Goal: Task Accomplishment & Management: Use online tool/utility

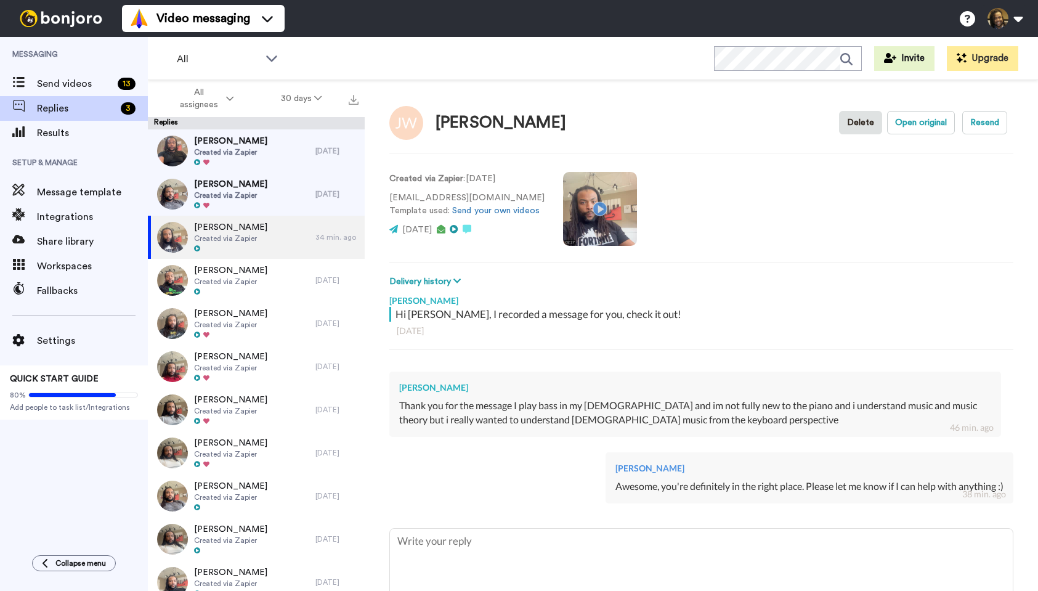
type textarea "x"
click at [101, 84] on span "Send videos" at bounding box center [75, 83] width 76 height 15
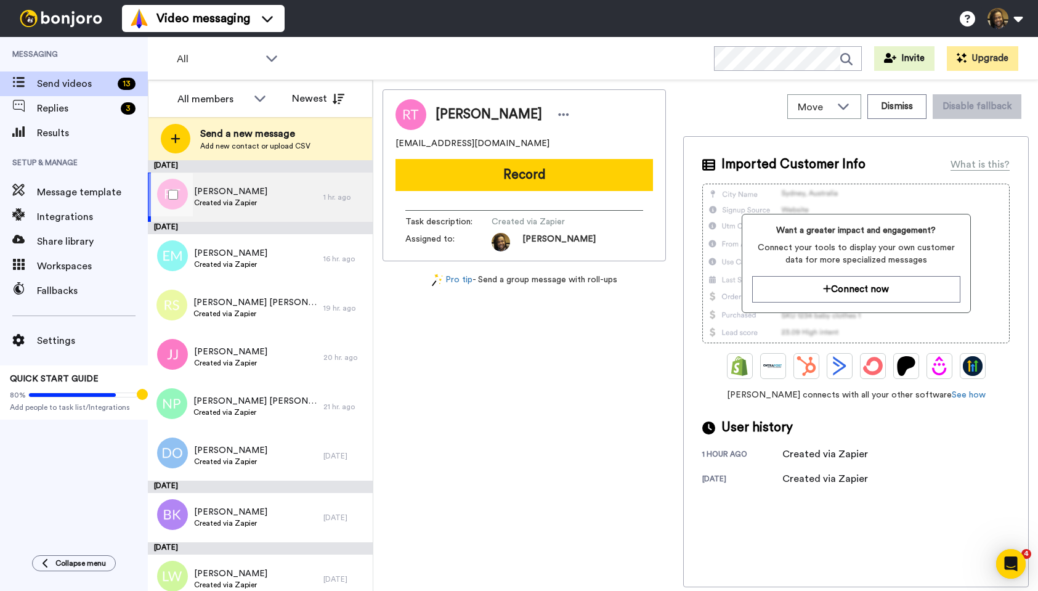
click at [271, 198] on div "[PERSON_NAME] Created via Zapier" at bounding box center [236, 197] width 176 height 49
drag, startPoint x: 512, startPoint y: 143, endPoint x: 404, endPoint y: 145, distance: 107.3
click at [389, 145] on div "[PERSON_NAME] [EMAIL_ADDRESS][DOMAIN_NAME] Record Task description : Created vi…" at bounding box center [524, 175] width 283 height 172
copy span "[EMAIL_ADDRESS][DOMAIN_NAME]"
click at [559, 115] on icon at bounding box center [564, 114] width 10 height 2
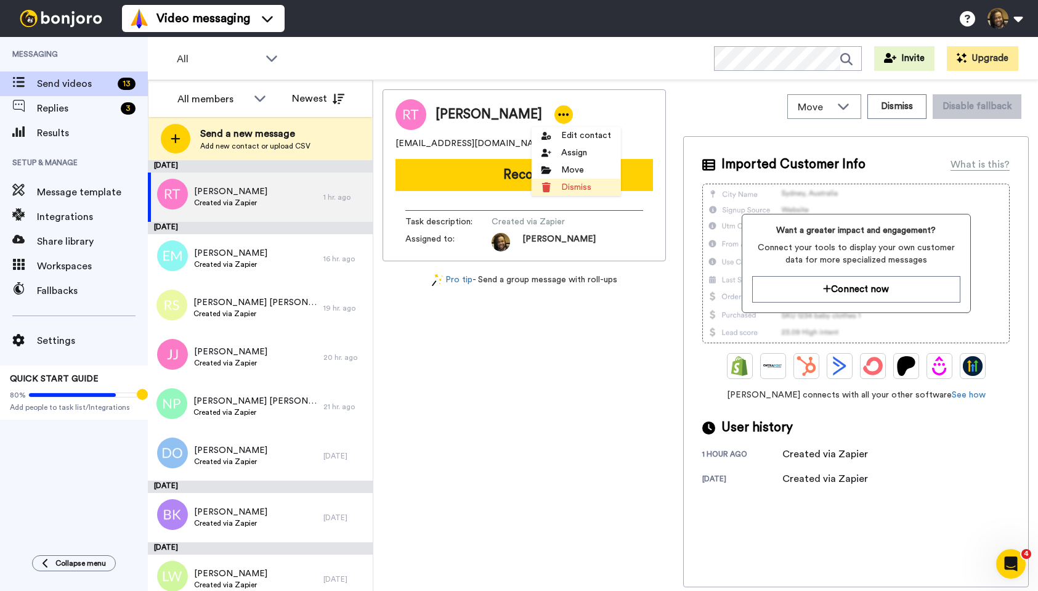
click at [571, 190] on li "Dismiss" at bounding box center [576, 187] width 89 height 17
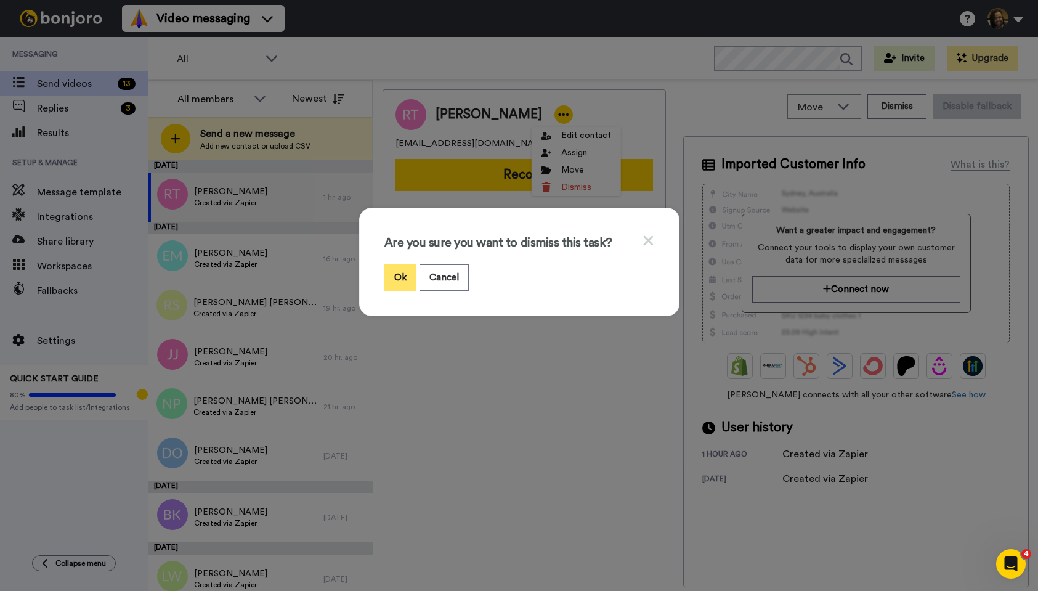
click at [389, 271] on button "Ok" at bounding box center [401, 277] width 32 height 27
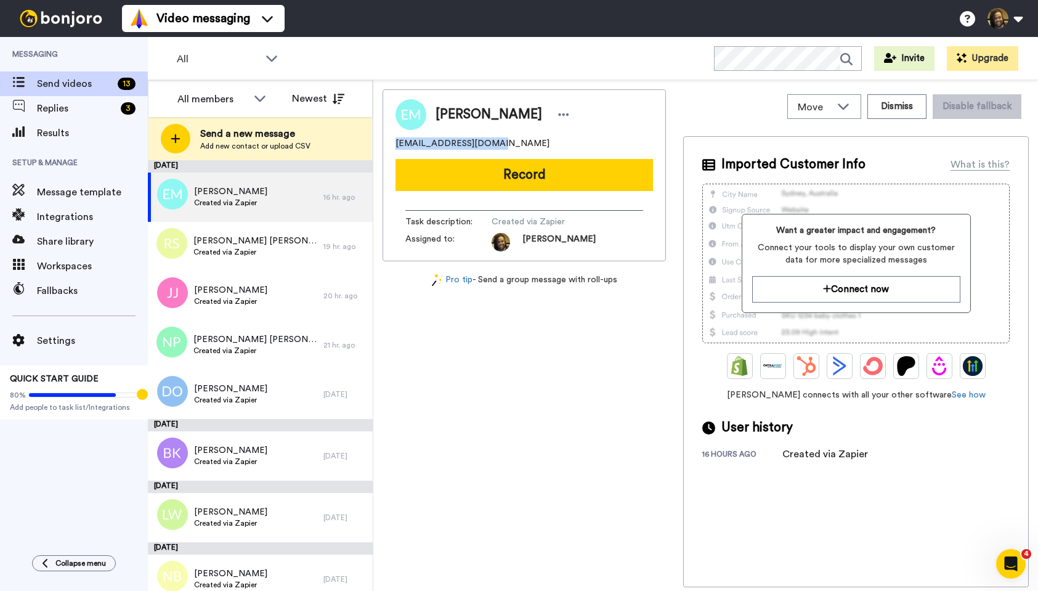
drag, startPoint x: 516, startPoint y: 139, endPoint x: 393, endPoint y: 145, distance: 123.4
click at [393, 145] on div "[PERSON_NAME] [EMAIL_ADDRESS][DOMAIN_NAME] Record Task description : Created vi…" at bounding box center [524, 175] width 283 height 172
copy span "[EMAIL_ADDRESS][DOMAIN_NAME]"
click at [558, 114] on icon at bounding box center [563, 114] width 11 height 12
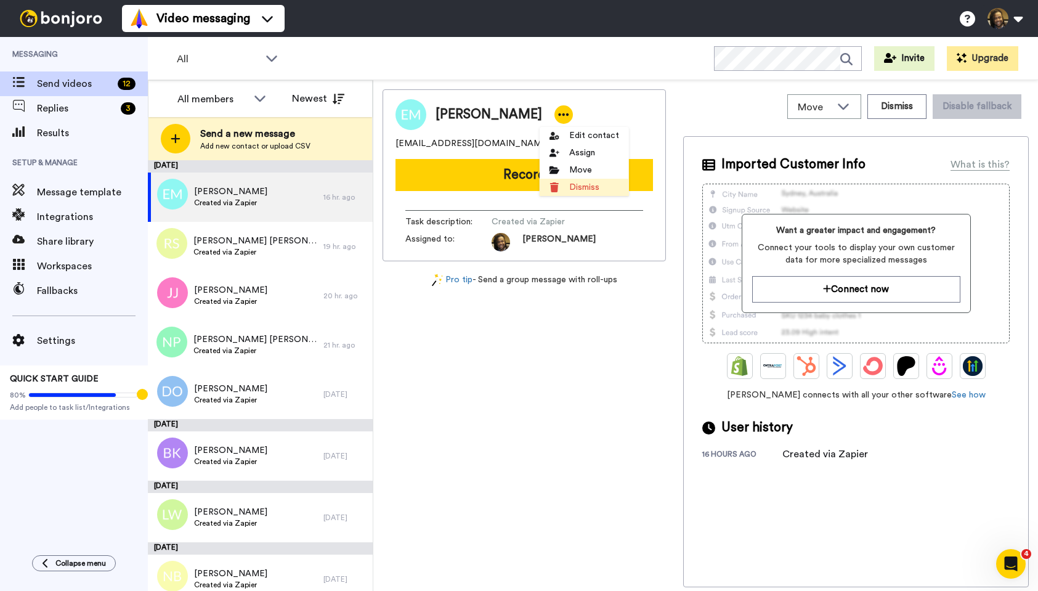
click at [576, 183] on li "Dismiss" at bounding box center [584, 187] width 89 height 17
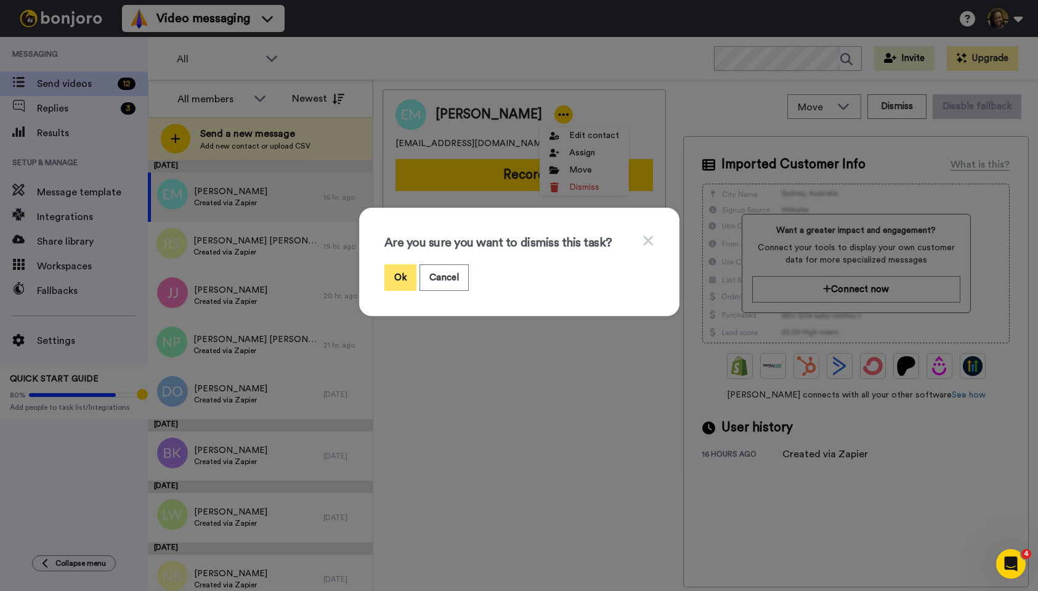
click at [390, 276] on button "Ok" at bounding box center [401, 277] width 32 height 27
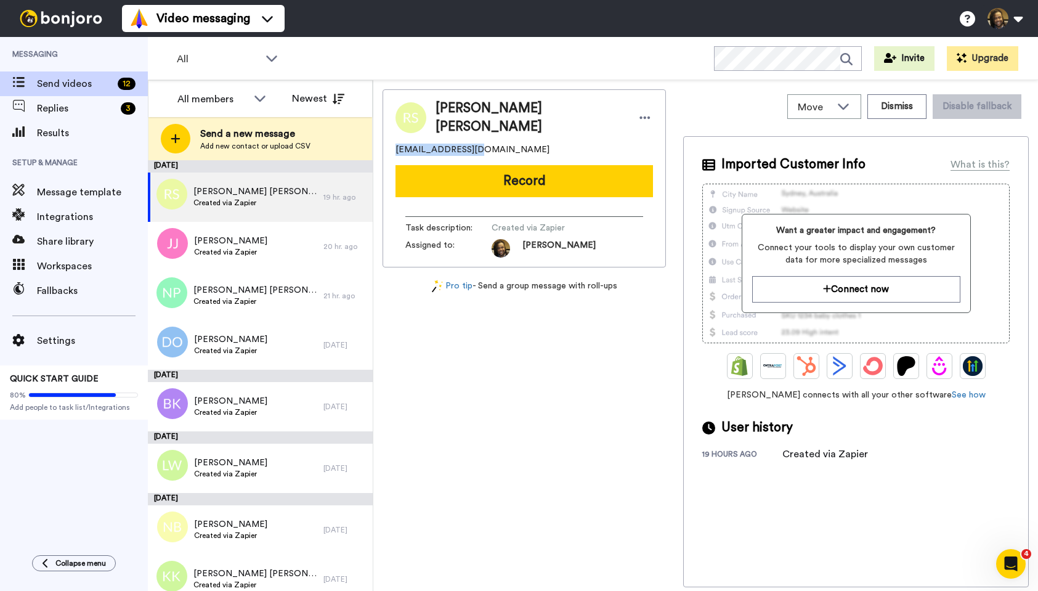
drag, startPoint x: 492, startPoint y: 145, endPoint x: 399, endPoint y: 144, distance: 93.7
click at [388, 145] on div "[PERSON_NAME] [PERSON_NAME] [EMAIL_ADDRESS][DOMAIN_NAME] Record Task descriptio…" at bounding box center [524, 178] width 283 height 178
copy span "[EMAIL_ADDRESS][DOMAIN_NAME]"
click at [640, 113] on icon at bounding box center [645, 118] width 11 height 12
click at [649, 186] on li "Dismiss" at bounding box center [651, 187] width 89 height 17
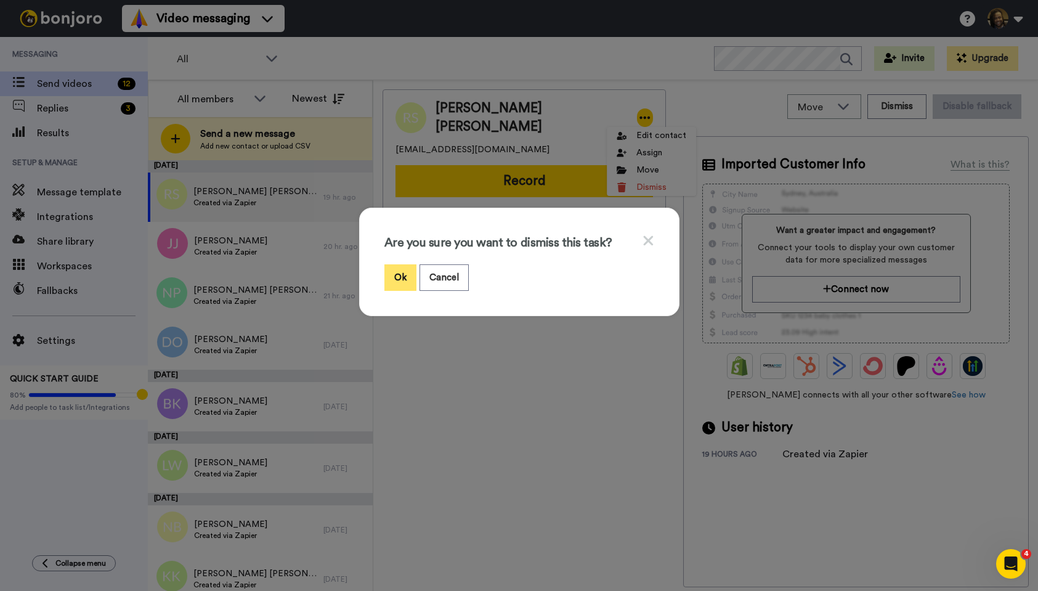
click at [391, 280] on button "Ok" at bounding box center [401, 277] width 32 height 27
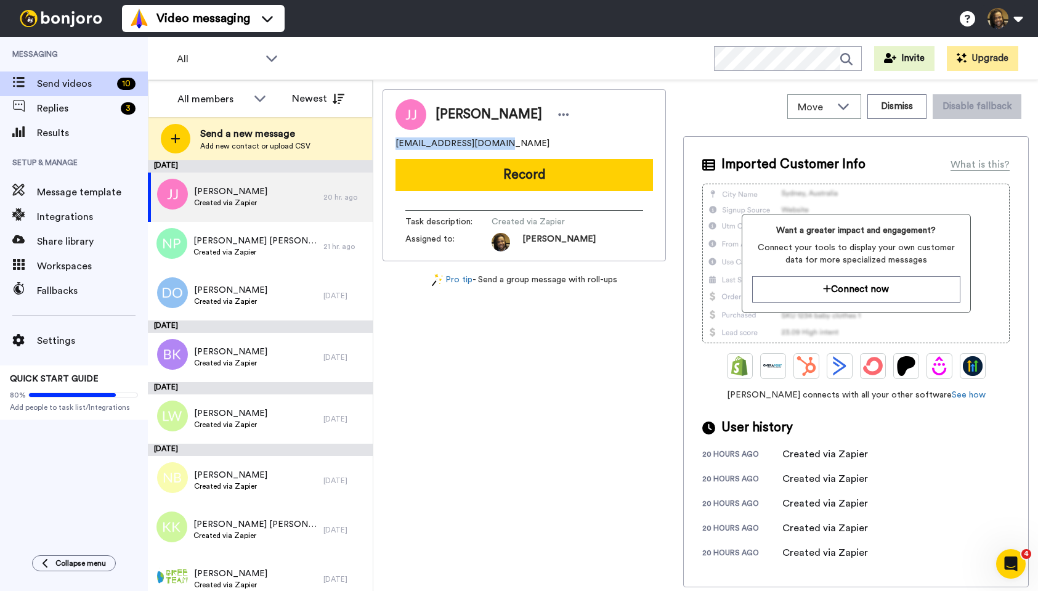
drag, startPoint x: 496, startPoint y: 140, endPoint x: 410, endPoint y: 141, distance: 86.3
click at [394, 141] on div "[PERSON_NAME] [EMAIL_ADDRESS][DOMAIN_NAME] Record Task description : Created vi…" at bounding box center [524, 175] width 283 height 172
copy span "[EMAIL_ADDRESS][DOMAIN_NAME]"
click at [558, 116] on icon at bounding box center [563, 114] width 11 height 12
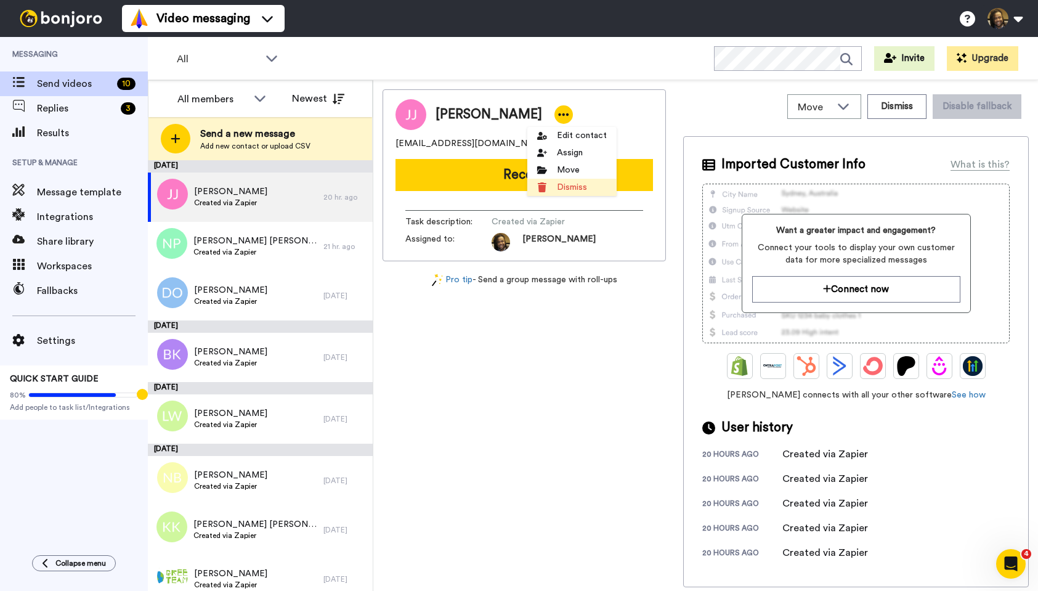
click at [578, 185] on li "Dismiss" at bounding box center [572, 187] width 89 height 17
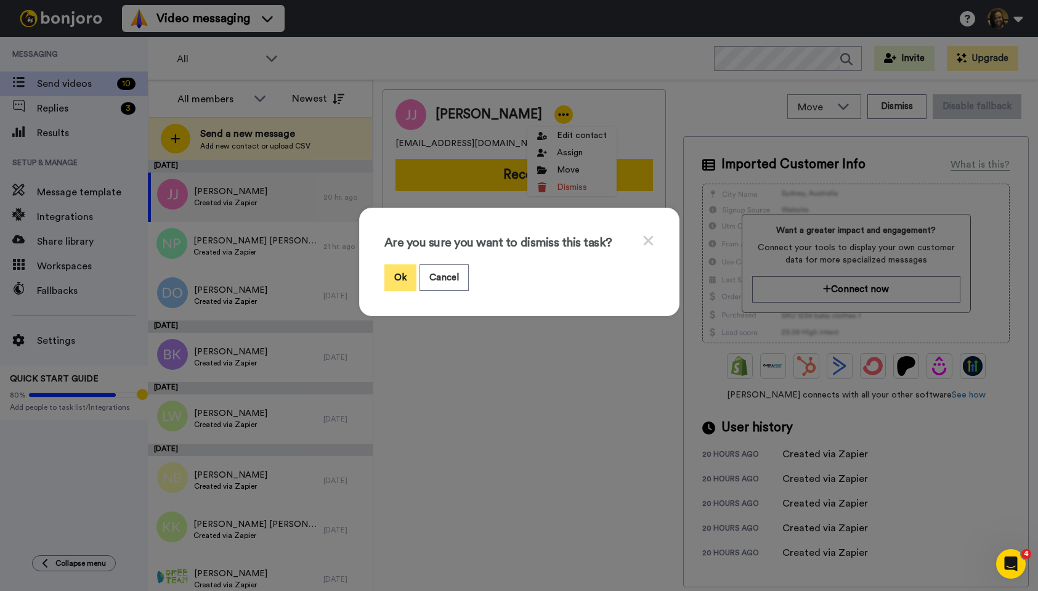
drag, startPoint x: 400, startPoint y: 280, endPoint x: 392, endPoint y: 273, distance: 10.5
click at [399, 280] on button "Ok" at bounding box center [401, 277] width 32 height 27
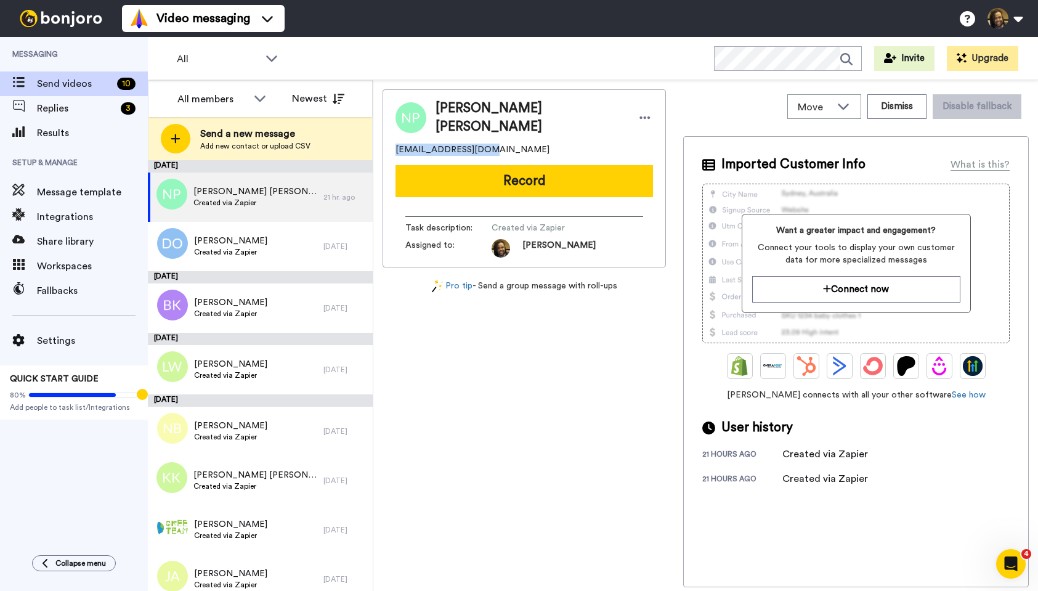
drag, startPoint x: 499, startPoint y: 139, endPoint x: 404, endPoint y: 146, distance: 95.2
click at [393, 146] on div "[PERSON_NAME] [PERSON_NAME] [EMAIL_ADDRESS][DOMAIN_NAME] Record Task descriptio…" at bounding box center [524, 178] width 283 height 178
copy span "[EMAIL_ADDRESS][DOMAIN_NAME]"
click at [640, 112] on icon at bounding box center [645, 118] width 11 height 12
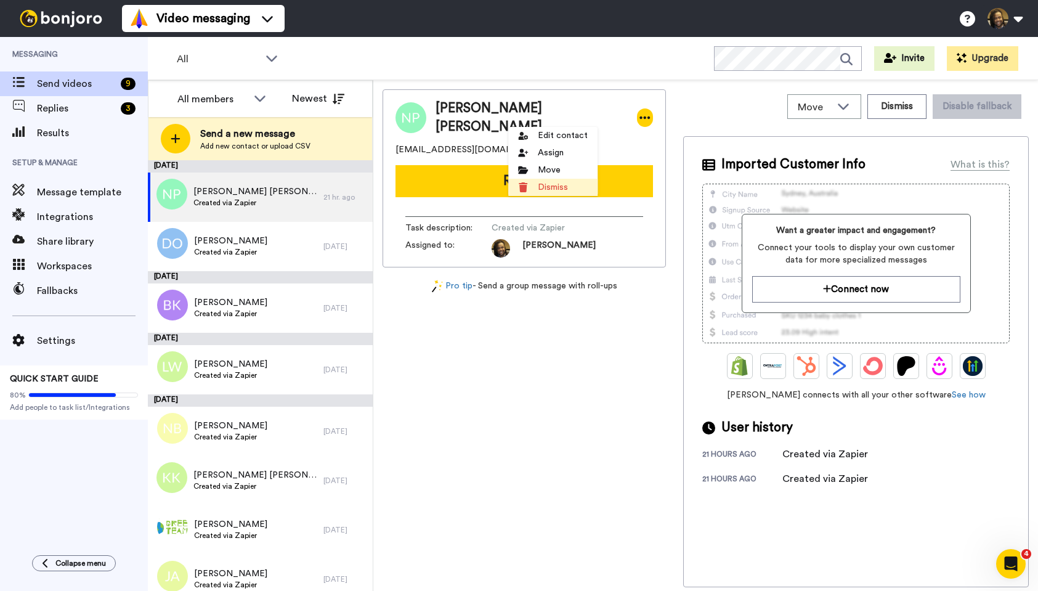
click at [550, 190] on li "Dismiss" at bounding box center [552, 187] width 89 height 17
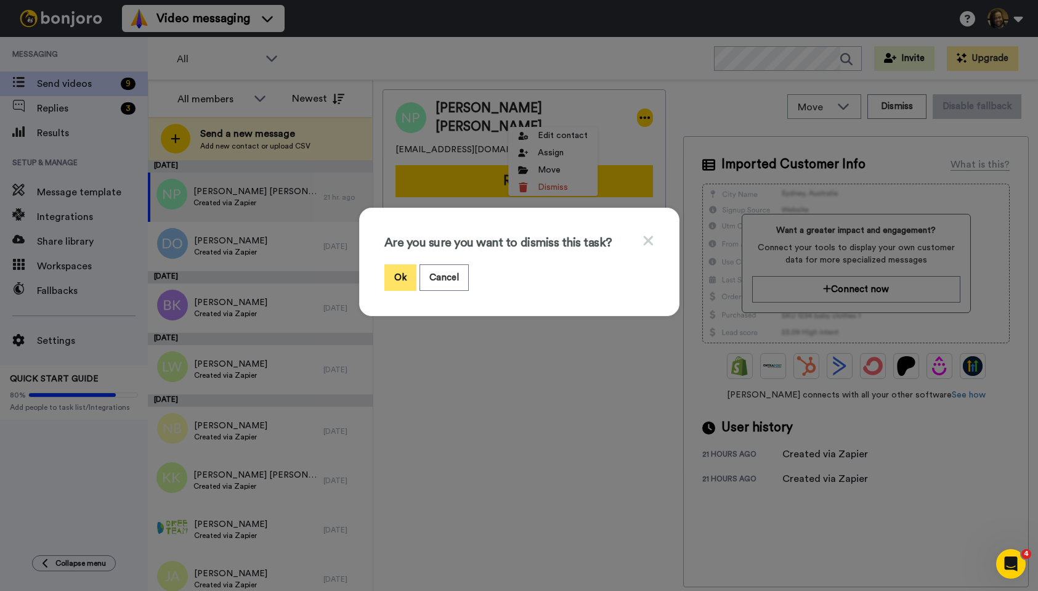
click at [400, 278] on button "Ok" at bounding box center [401, 277] width 32 height 27
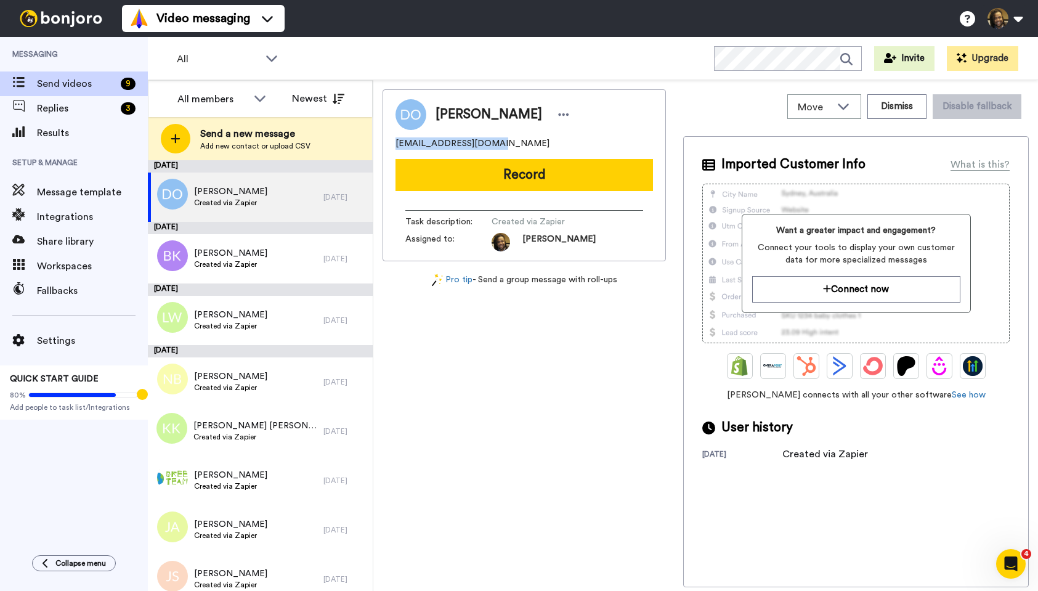
drag, startPoint x: 496, startPoint y: 140, endPoint x: 414, endPoint y: 144, distance: 81.5
click at [383, 143] on div "[PERSON_NAME] [EMAIL_ADDRESS][DOMAIN_NAME] Record Task description : Created vi…" at bounding box center [524, 175] width 283 height 172
copy span "[EMAIL_ADDRESS][DOMAIN_NAME]"
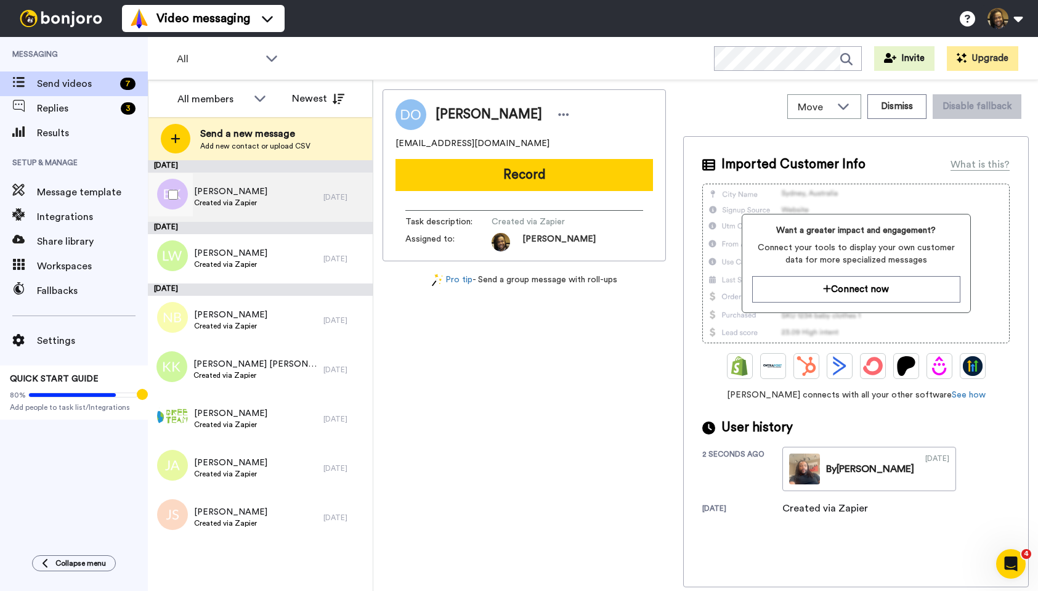
click at [251, 202] on span "Created via Zapier" at bounding box center [230, 203] width 73 height 10
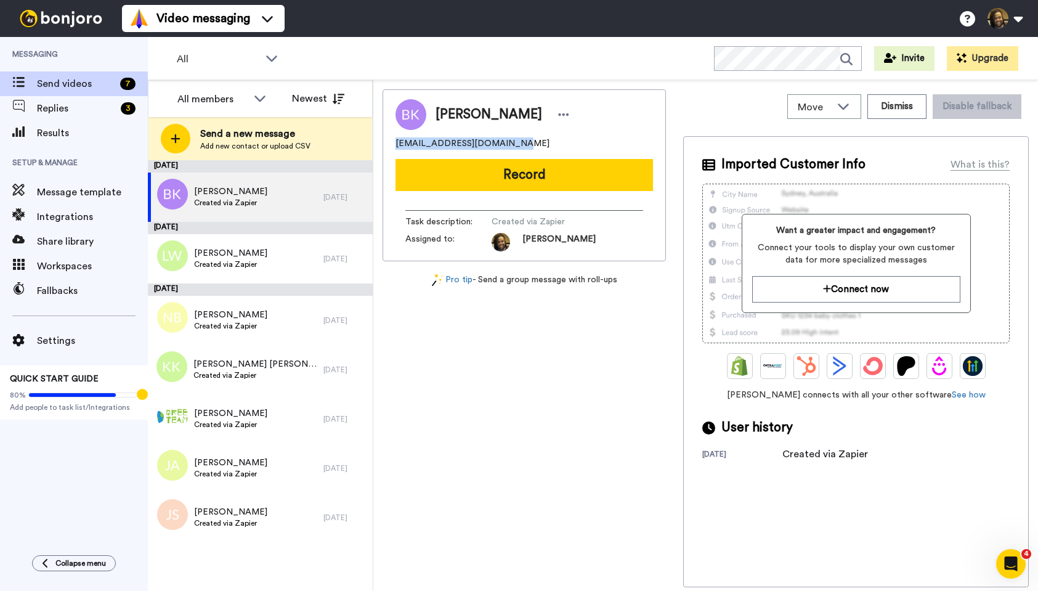
drag, startPoint x: 512, startPoint y: 145, endPoint x: 398, endPoint y: 142, distance: 114.7
click at [394, 142] on div "[PERSON_NAME] [EMAIL_ADDRESS][DOMAIN_NAME] Record Task description : Created vi…" at bounding box center [524, 175] width 283 height 172
copy span "[EMAIL_ADDRESS][DOMAIN_NAME]"
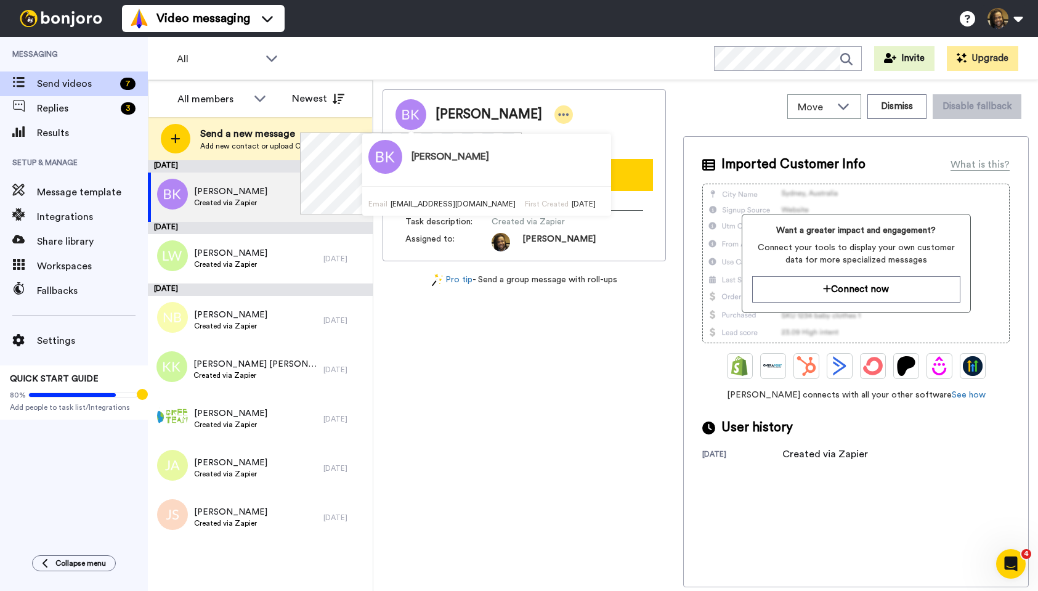
click at [558, 113] on icon at bounding box center [563, 114] width 11 height 12
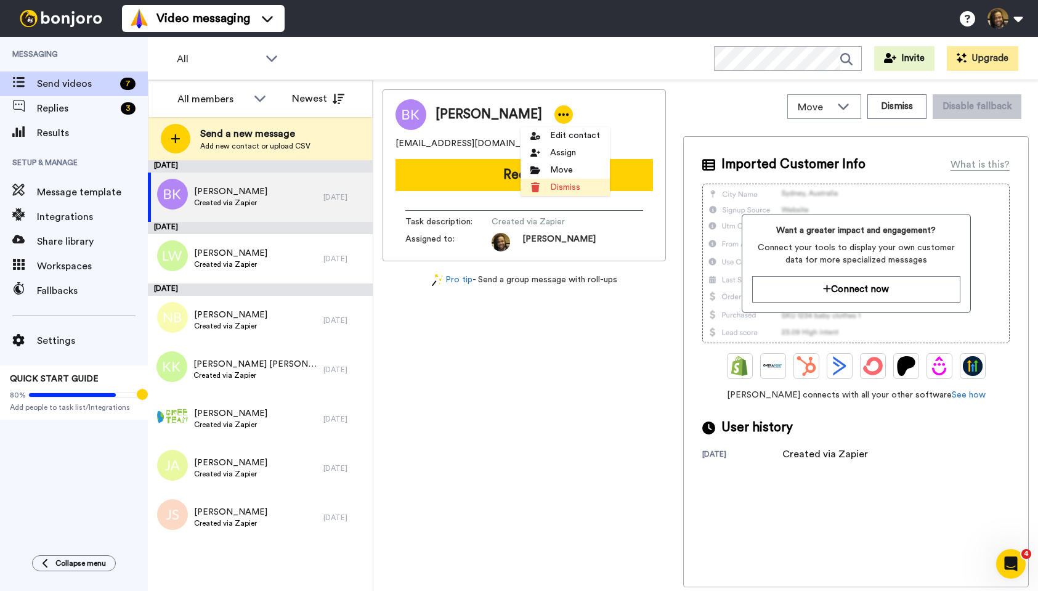
click at [548, 182] on li "Dismiss" at bounding box center [565, 187] width 89 height 17
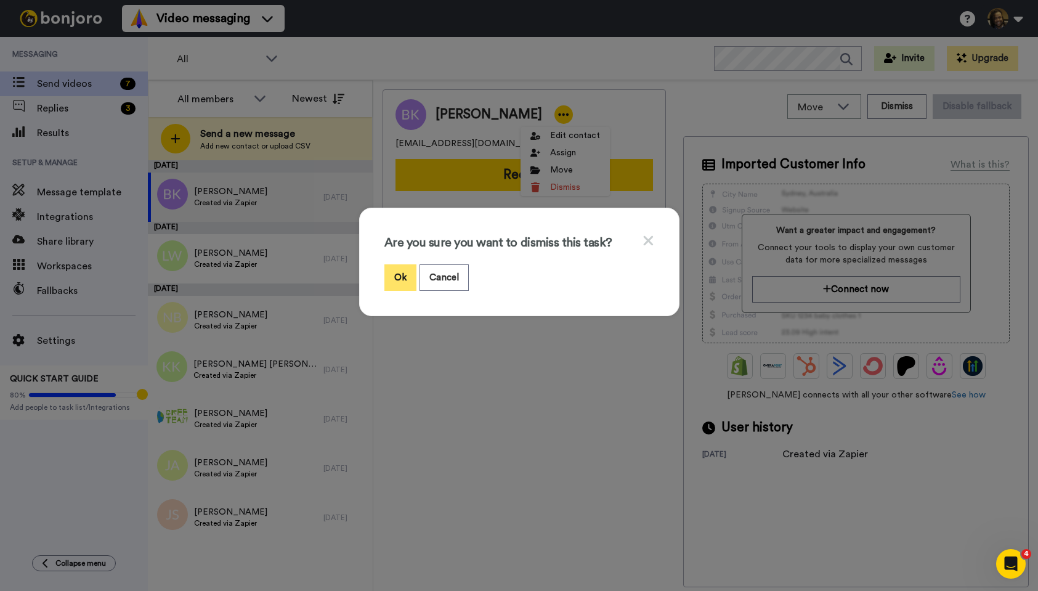
click at [398, 271] on button "Ok" at bounding box center [401, 277] width 32 height 27
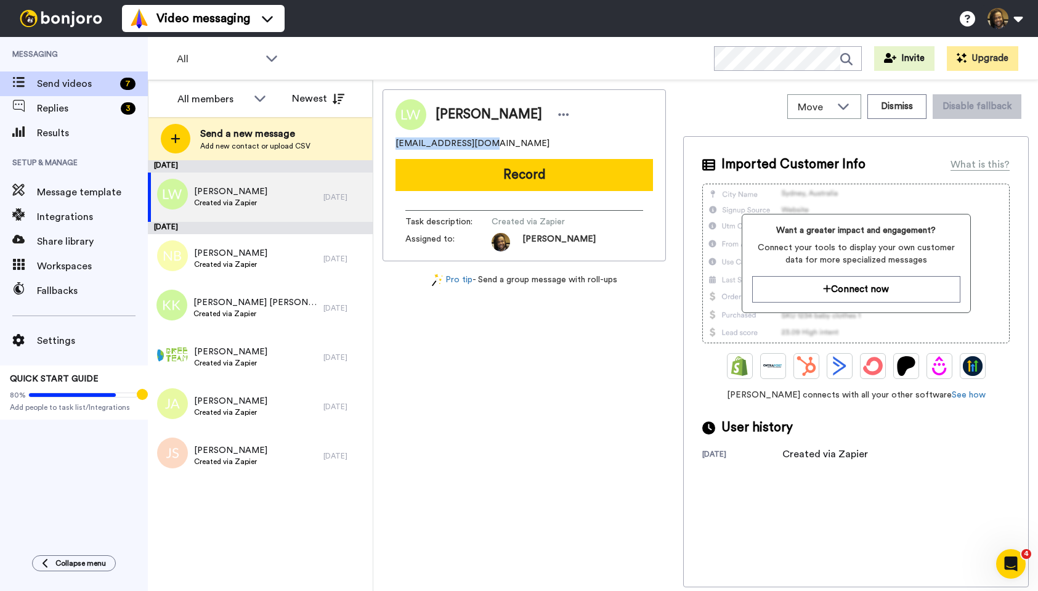
drag, startPoint x: 502, startPoint y: 141, endPoint x: 386, endPoint y: 142, distance: 115.9
click at [386, 142] on div "[PERSON_NAME] [EMAIL_ADDRESS][DOMAIN_NAME] Record Task description : Created vi…" at bounding box center [524, 175] width 283 height 172
copy span "[EMAIL_ADDRESS][DOMAIN_NAME]"
click at [271, 206] on div "[PERSON_NAME] Created via Zapier" at bounding box center [236, 197] width 176 height 49
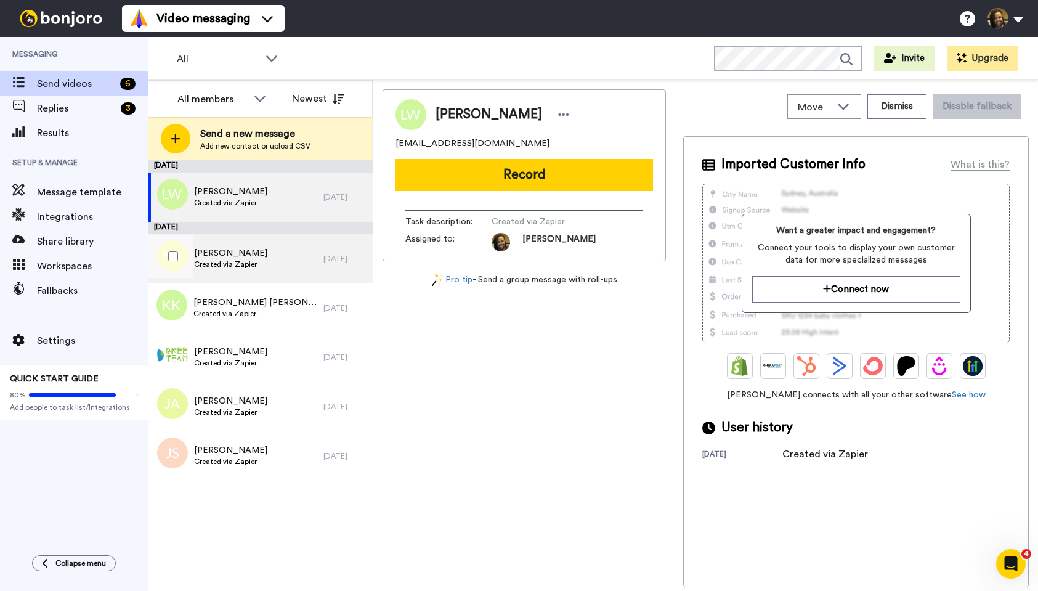
click at [275, 264] on div "[PERSON_NAME] Created via Zapier" at bounding box center [236, 258] width 176 height 49
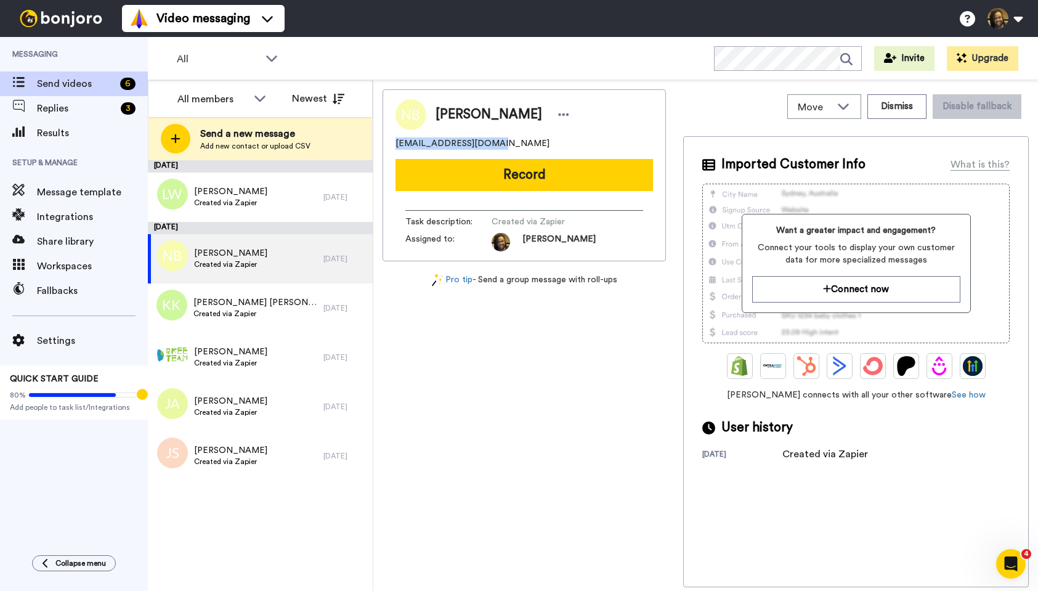
drag, startPoint x: 509, startPoint y: 144, endPoint x: 400, endPoint y: 139, distance: 109.2
click at [391, 139] on div "[PERSON_NAME] [EMAIL_ADDRESS][DOMAIN_NAME] Record Task description : Created vi…" at bounding box center [524, 175] width 283 height 172
copy span "[EMAIL_ADDRESS][DOMAIN_NAME]"
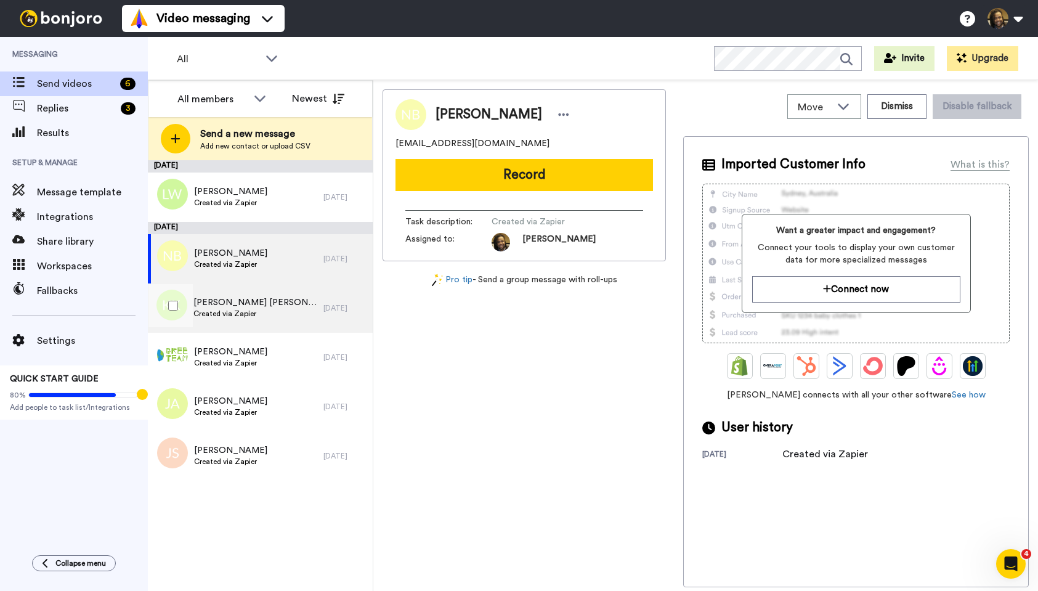
click at [277, 297] on span "[PERSON_NAME] [PERSON_NAME]" at bounding box center [256, 302] width 124 height 12
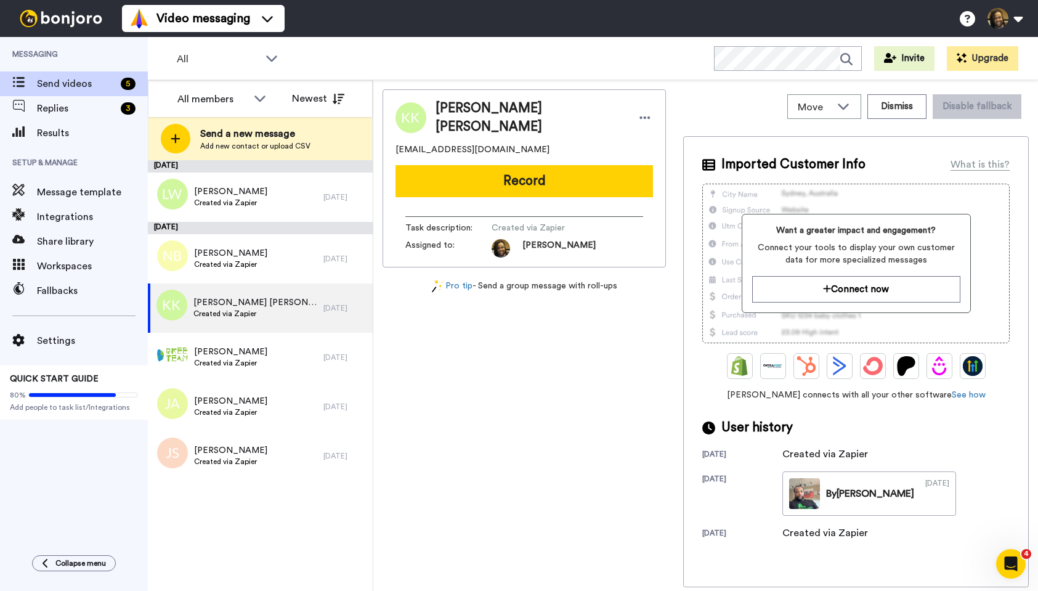
click at [499, 144] on div "[EMAIL_ADDRESS][DOMAIN_NAME]" at bounding box center [525, 150] width 258 height 12
drag, startPoint x: 505, startPoint y: 143, endPoint x: 375, endPoint y: 142, distance: 130.0
click at [375, 142] on div "Move WORKSPACES View all Onboarding New Member + Add a new workspace Dismiss Di…" at bounding box center [705, 335] width 665 height 511
copy span "[EMAIL_ADDRESS][DOMAIN_NAME]"
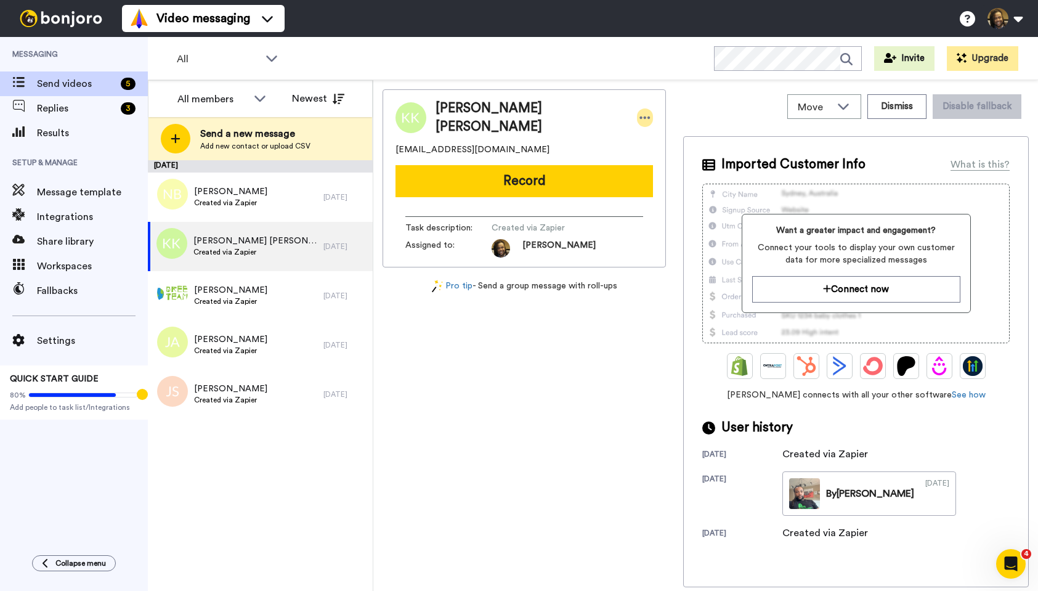
click at [640, 112] on icon at bounding box center [645, 118] width 11 height 12
click at [678, 190] on li "Dismiss" at bounding box center [666, 187] width 89 height 17
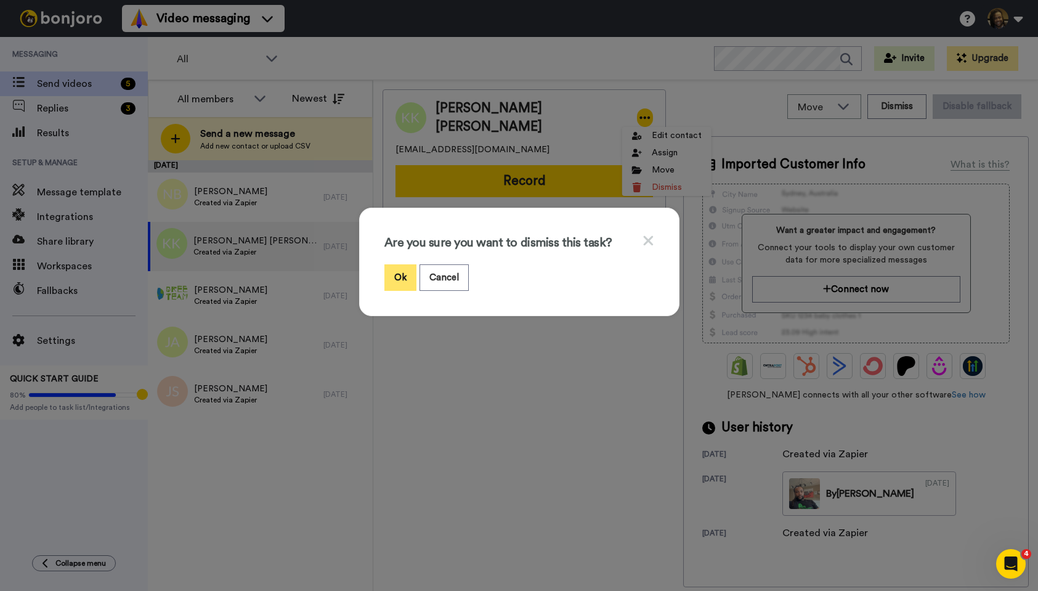
click at [401, 275] on button "Ok" at bounding box center [401, 277] width 32 height 27
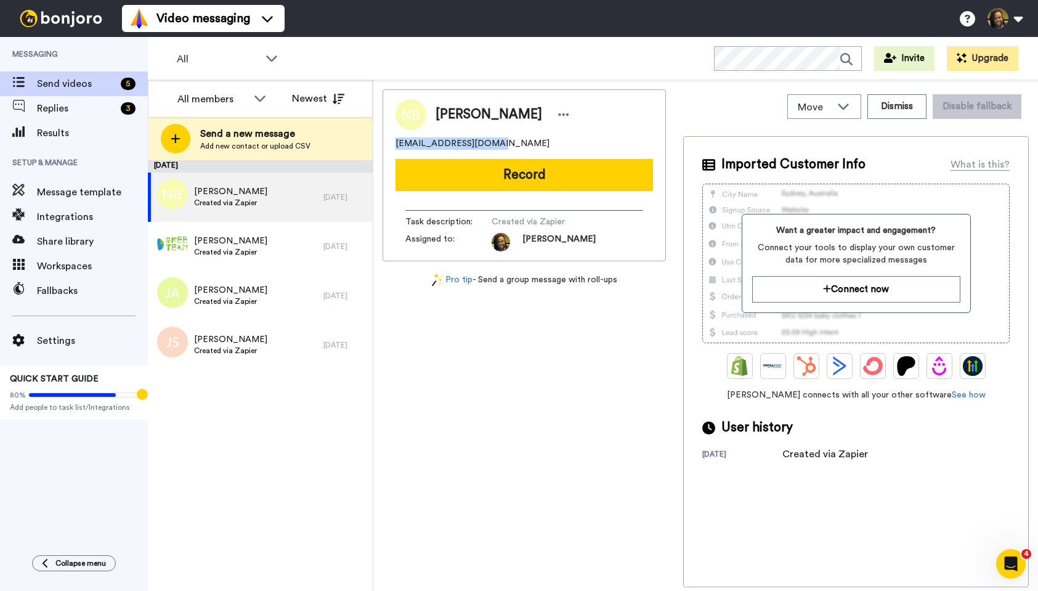
drag, startPoint x: 506, startPoint y: 144, endPoint x: 396, endPoint y: 144, distance: 110.3
click at [391, 144] on div "[PERSON_NAME] [EMAIL_ADDRESS][DOMAIN_NAME] Record Task description : Created vi…" at bounding box center [524, 175] width 283 height 172
copy span "[EMAIL_ADDRESS][DOMAIN_NAME]"
click at [558, 116] on icon at bounding box center [563, 114] width 11 height 12
click at [569, 189] on li "Dismiss" at bounding box center [568, 187] width 89 height 17
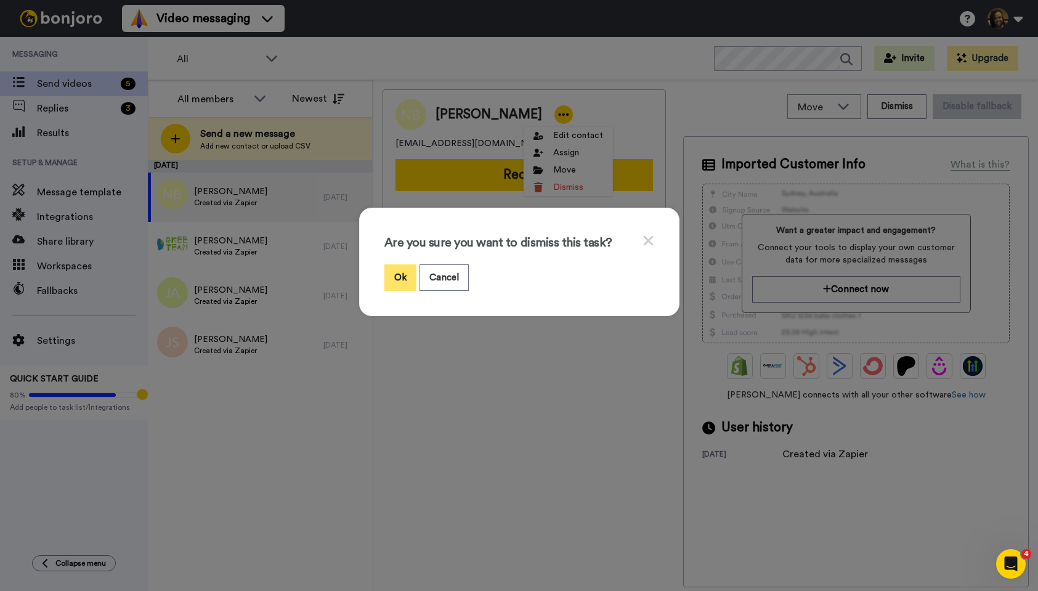
click at [391, 274] on button "Ok" at bounding box center [401, 277] width 32 height 27
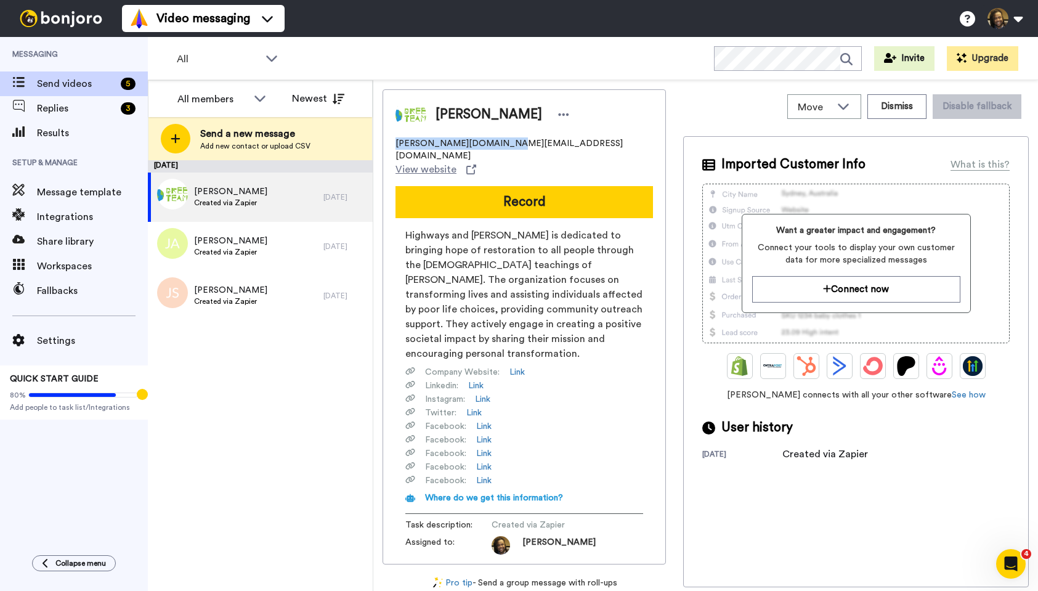
drag, startPoint x: 496, startPoint y: 144, endPoint x: 393, endPoint y: 142, distance: 103.6
click at [389, 142] on div "Tahje Green tahje.green@hwhteam.org View website Record Highways and Hedges is …" at bounding box center [524, 326] width 283 height 475
copy span "tahje.green@hwhteam.org"
click at [558, 114] on icon at bounding box center [563, 114] width 11 height 12
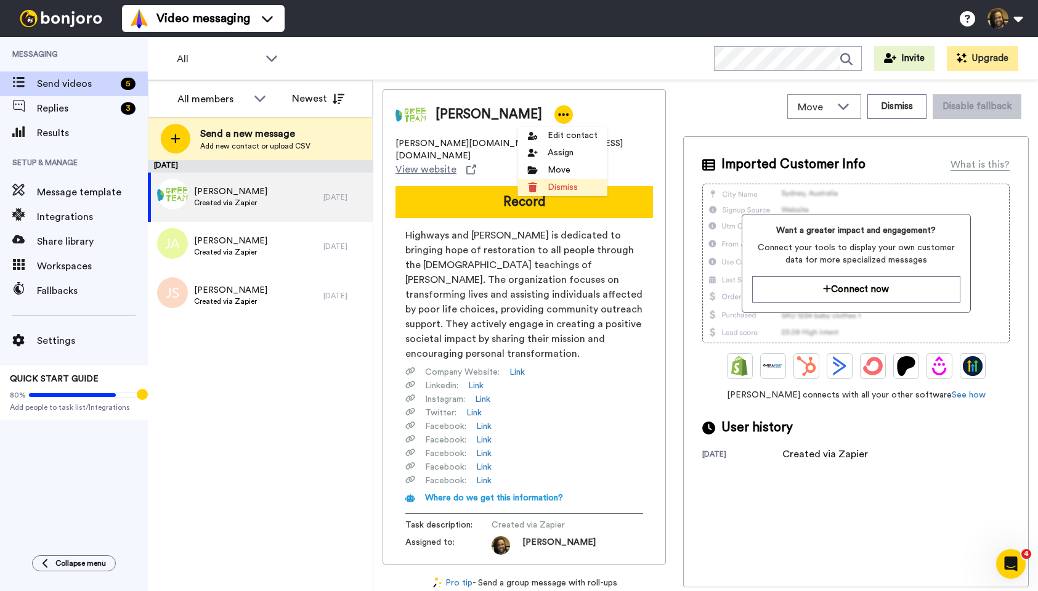
click at [549, 183] on li "Dismiss" at bounding box center [562, 187] width 89 height 17
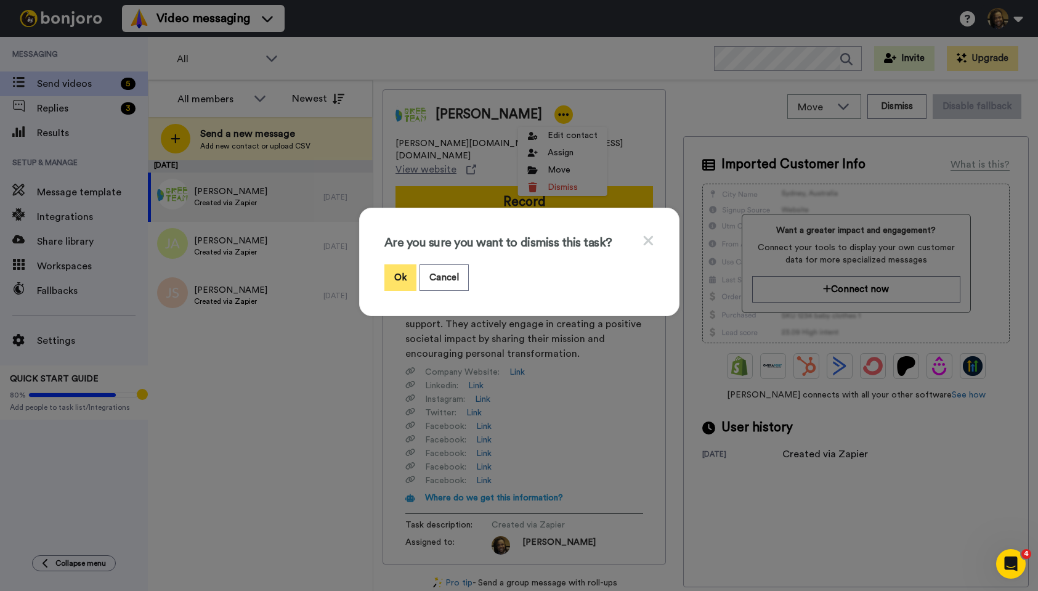
click at [399, 272] on button "Ok" at bounding box center [401, 277] width 32 height 27
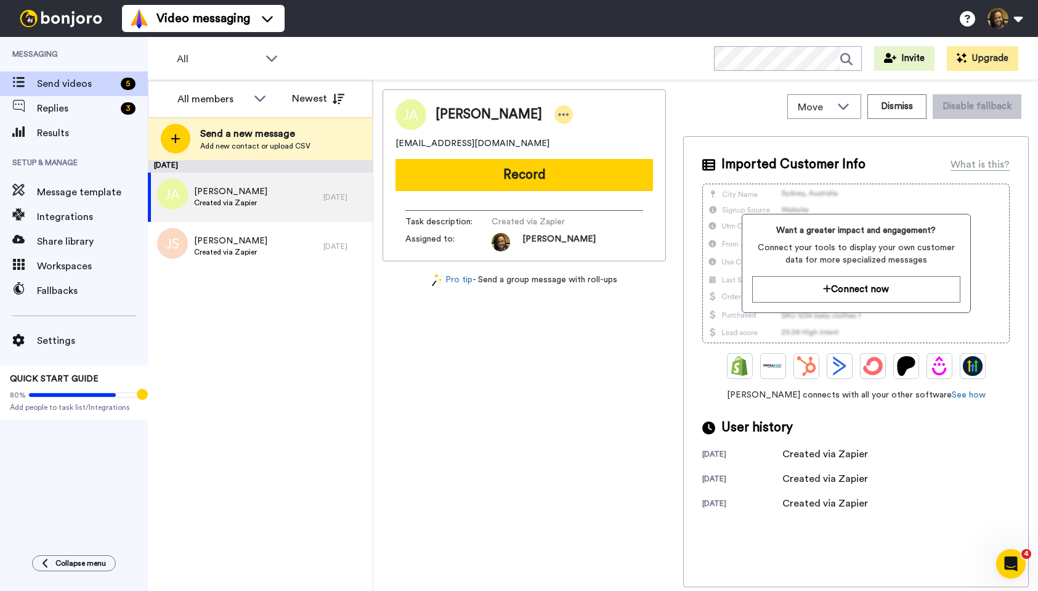
click at [555, 115] on div at bounding box center [564, 114] width 18 height 18
click at [554, 186] on li "Dismiss" at bounding box center [567, 187] width 89 height 17
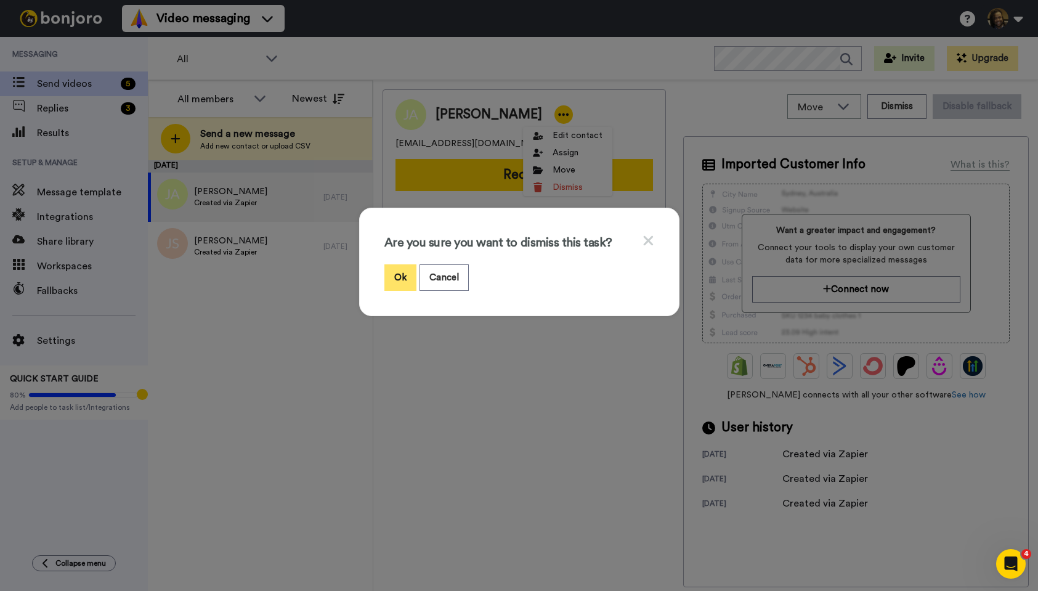
click at [395, 278] on button "Ok" at bounding box center [401, 277] width 32 height 27
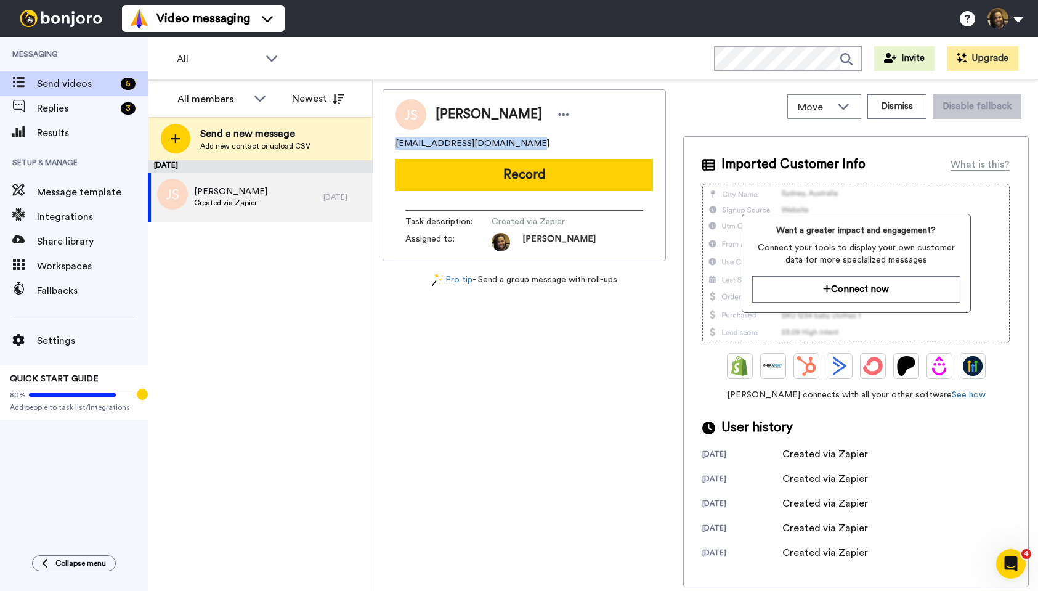
drag, startPoint x: 529, startPoint y: 141, endPoint x: 410, endPoint y: 141, distance: 118.3
click at [387, 141] on div "Donte Shelby salutejesuisjamel@gmail.com Record Task description : Created via …" at bounding box center [524, 175] width 283 height 172
copy span "salutejesuisjamel@gmail.com"
click at [558, 115] on icon at bounding box center [563, 114] width 11 height 12
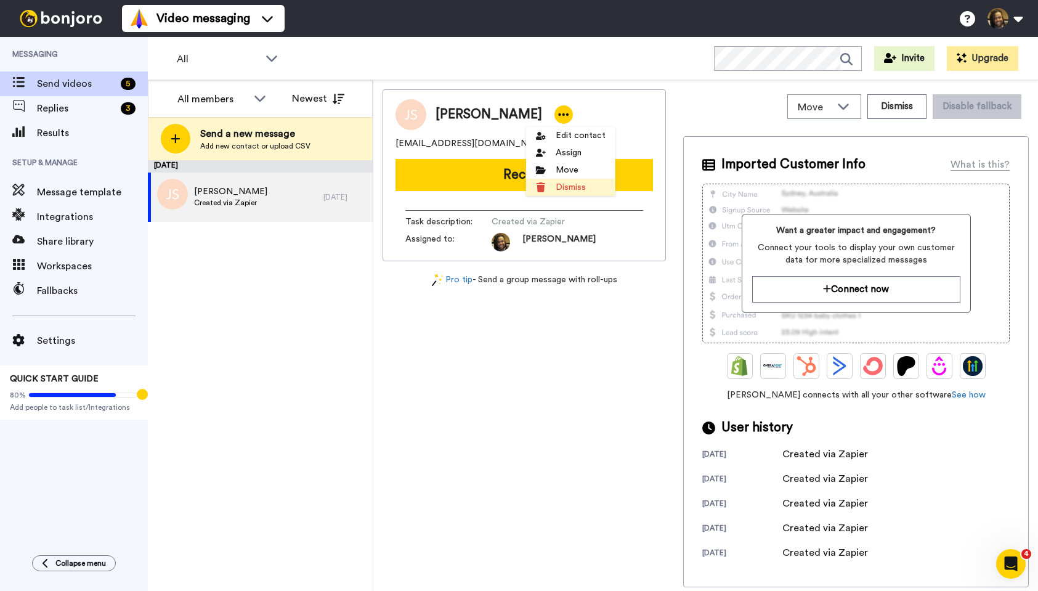
click at [571, 188] on li "Dismiss" at bounding box center [570, 187] width 89 height 17
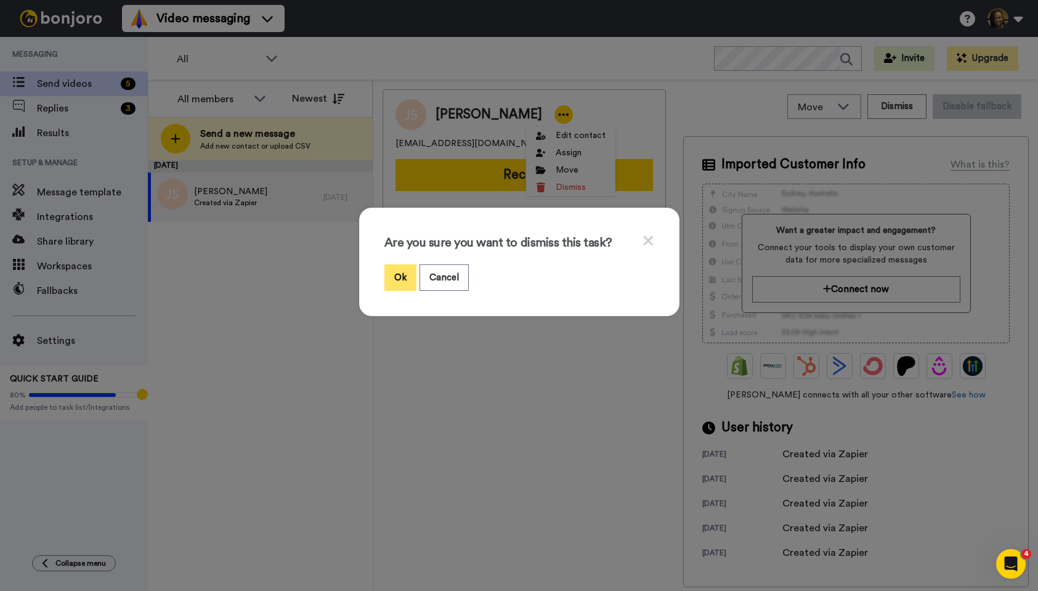
drag, startPoint x: 393, startPoint y: 278, endPoint x: 354, endPoint y: 243, distance: 51.5
click at [392, 278] on button "Ok" at bounding box center [401, 277] width 32 height 27
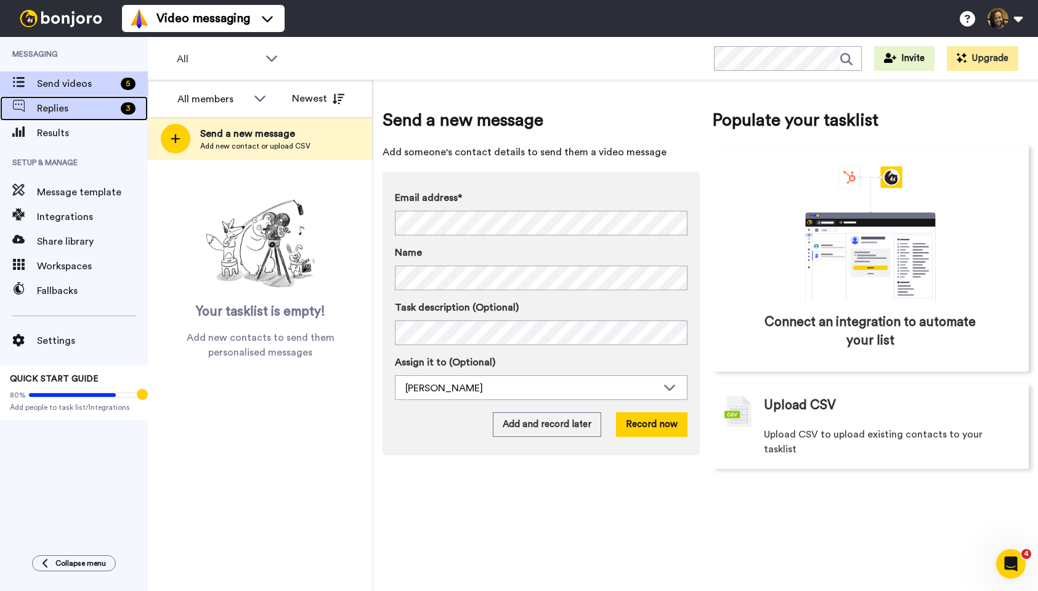
drag, startPoint x: 110, startPoint y: 108, endPoint x: 123, endPoint y: 112, distance: 12.7
click at [110, 108] on span "Replies" at bounding box center [76, 108] width 79 height 15
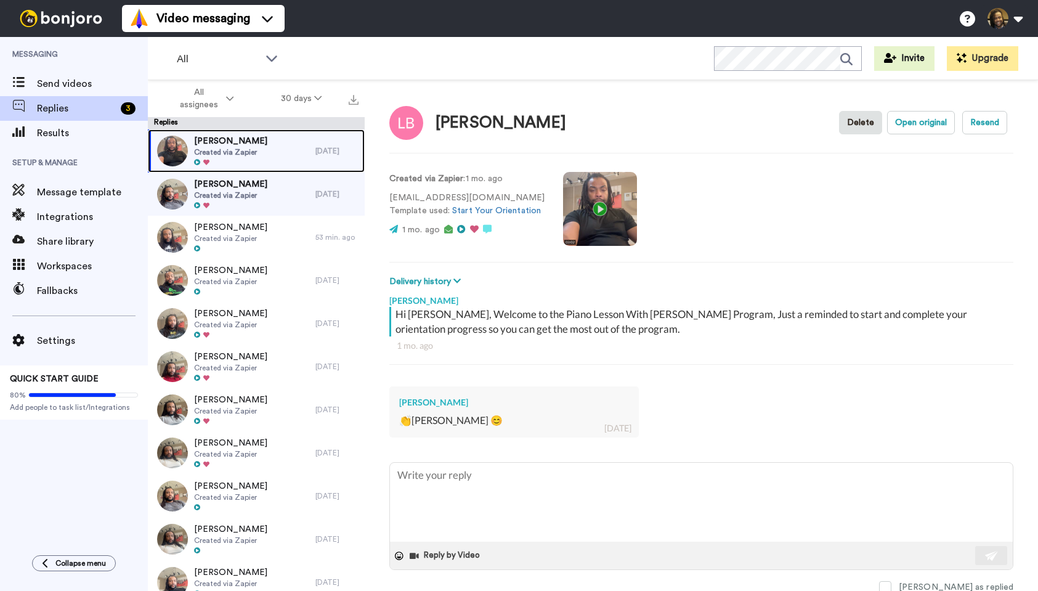
click at [273, 155] on div "Louisa Bishop Created via Zapier" at bounding box center [232, 150] width 168 height 43
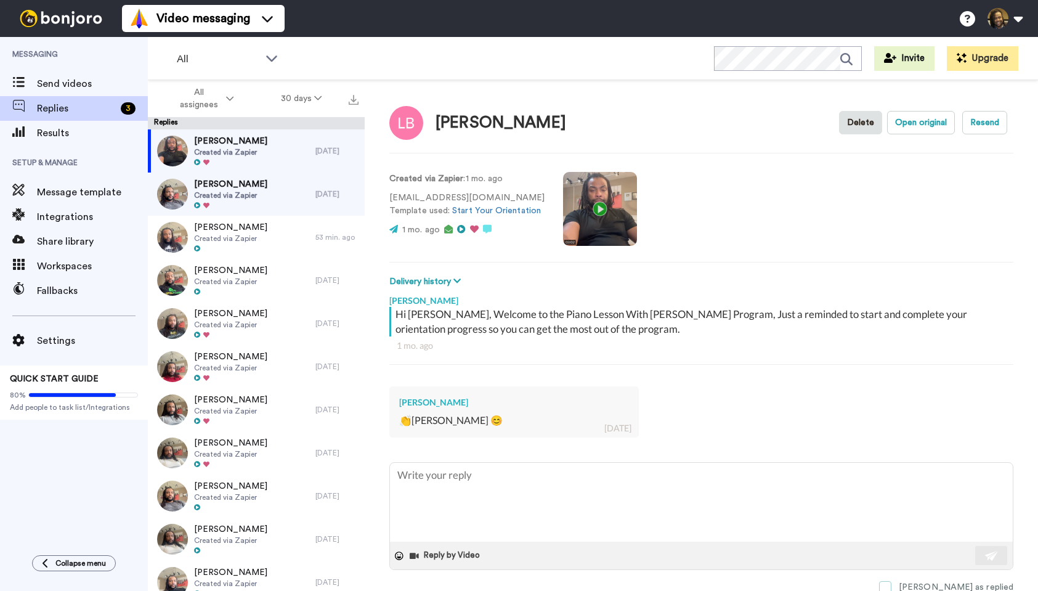
click at [892, 588] on span at bounding box center [885, 587] width 12 height 12
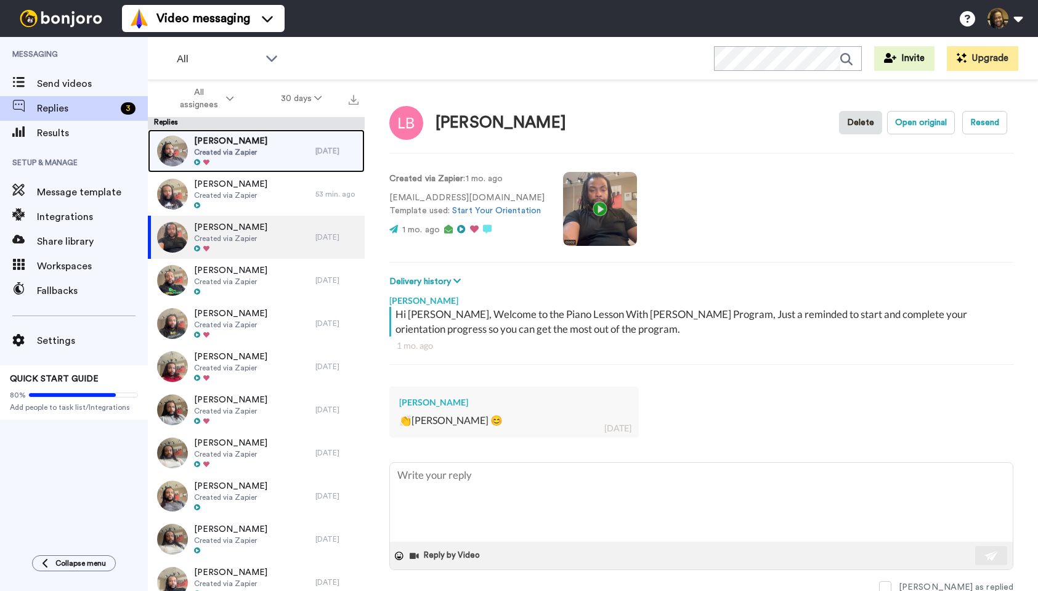
click at [277, 163] on div "Liz Olukoya Created via Zapier" at bounding box center [232, 150] width 168 height 43
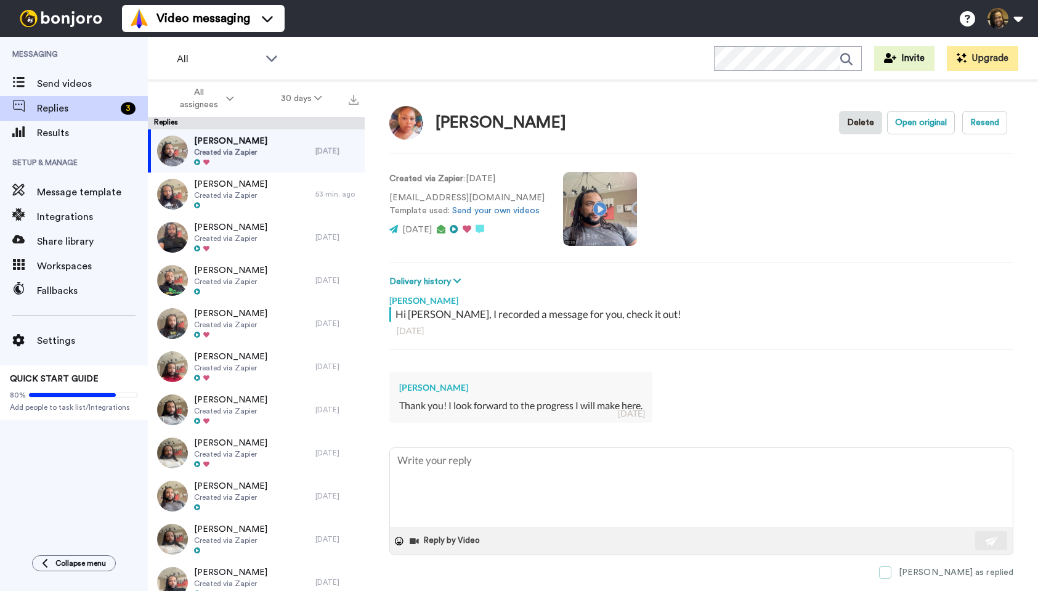
click at [892, 570] on span at bounding box center [885, 572] width 12 height 12
type textarea "x"
